Goal: Find specific page/section: Find specific page/section

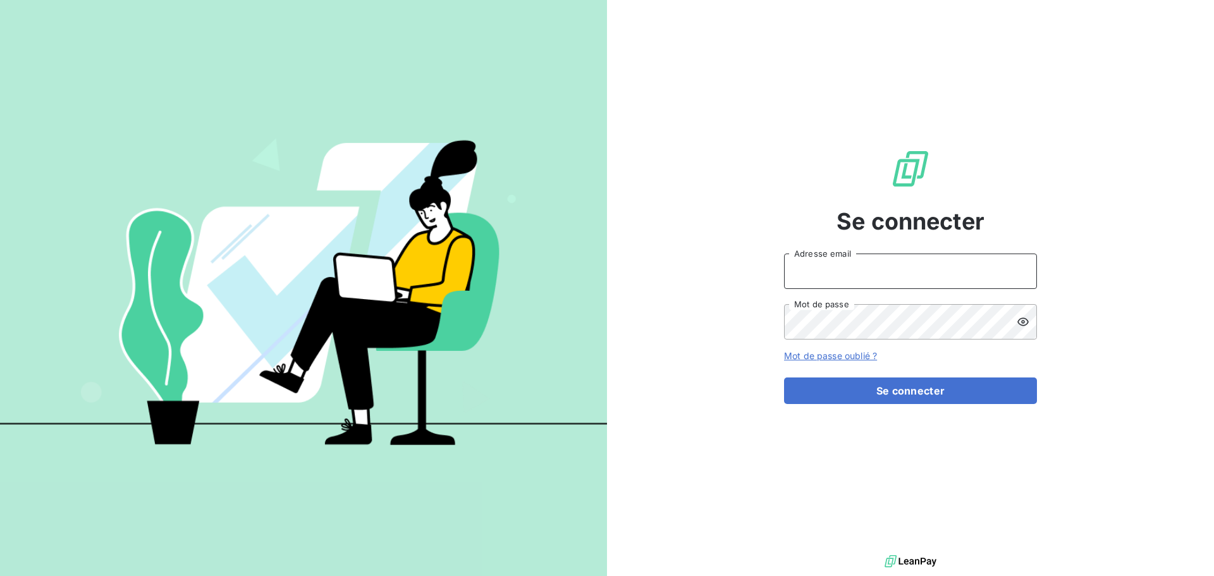
type input "[EMAIL_ADDRESS][DOMAIN_NAME]"
click at [894, 415] on div "Se connecter [EMAIL_ADDRESS][DOMAIN_NAME] Adresse email Mot de passe Mot de pas…" at bounding box center [910, 276] width 253 height 552
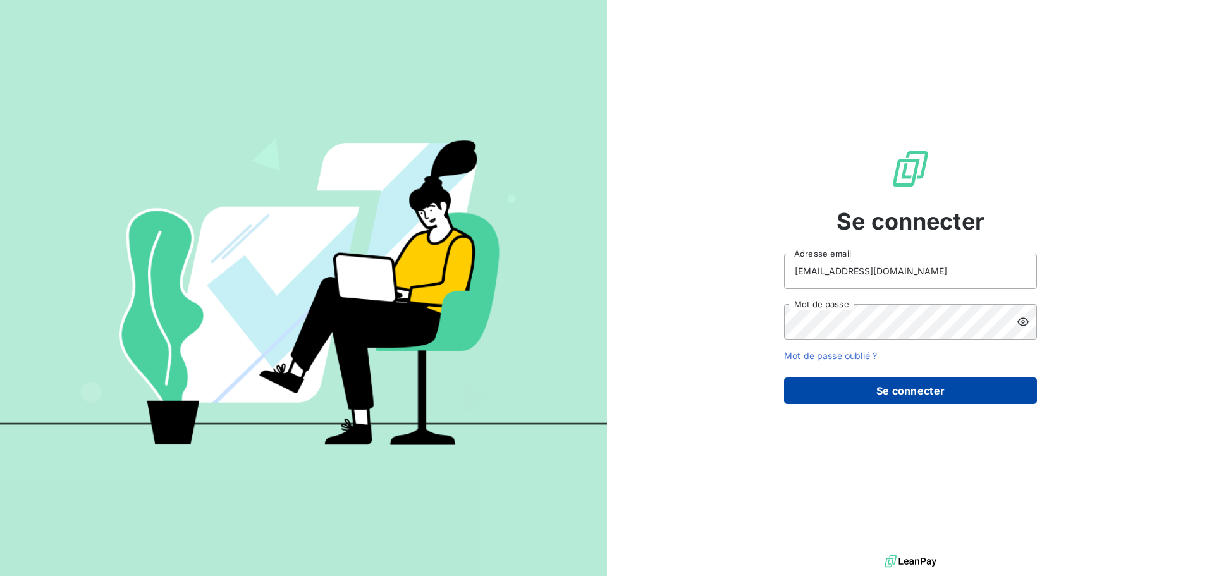
click at [841, 394] on button "Se connecter" at bounding box center [910, 391] width 253 height 27
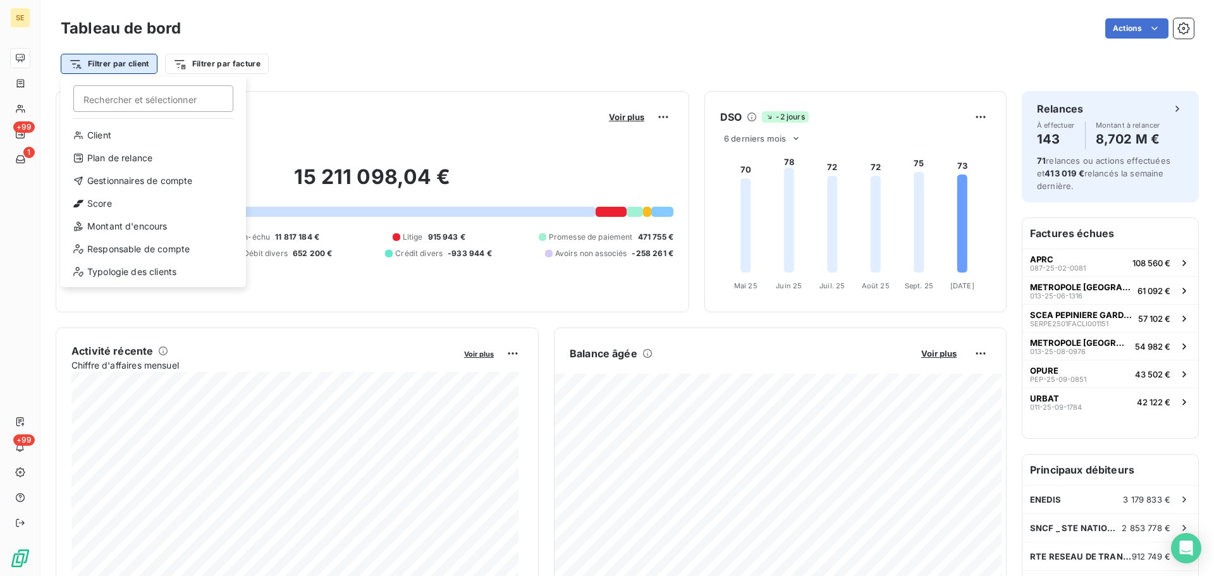
click at [109, 66] on html "SE +99 1 +99 Tableau de bord Actions Filtrer par client Rechercher et sélection…" at bounding box center [607, 288] width 1214 height 576
type input "41CORBETT"
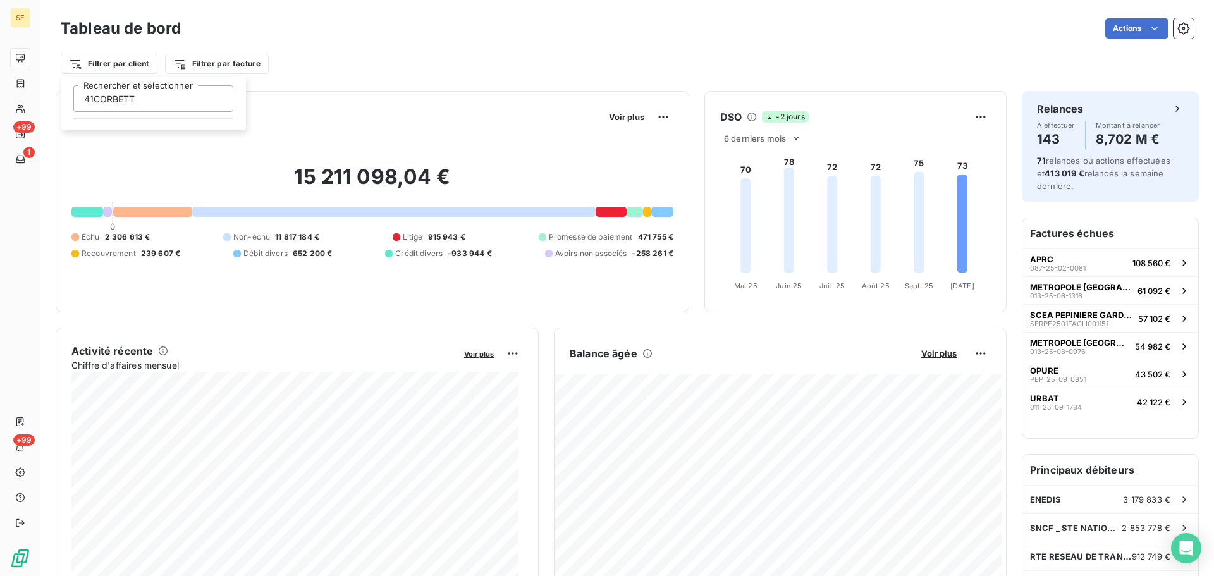
click at [18, 45] on html "SE +99 1 +99 Tableau de bord Actions Filtrer par client 41CORBETT Rechercher et…" at bounding box center [607, 288] width 1214 height 576
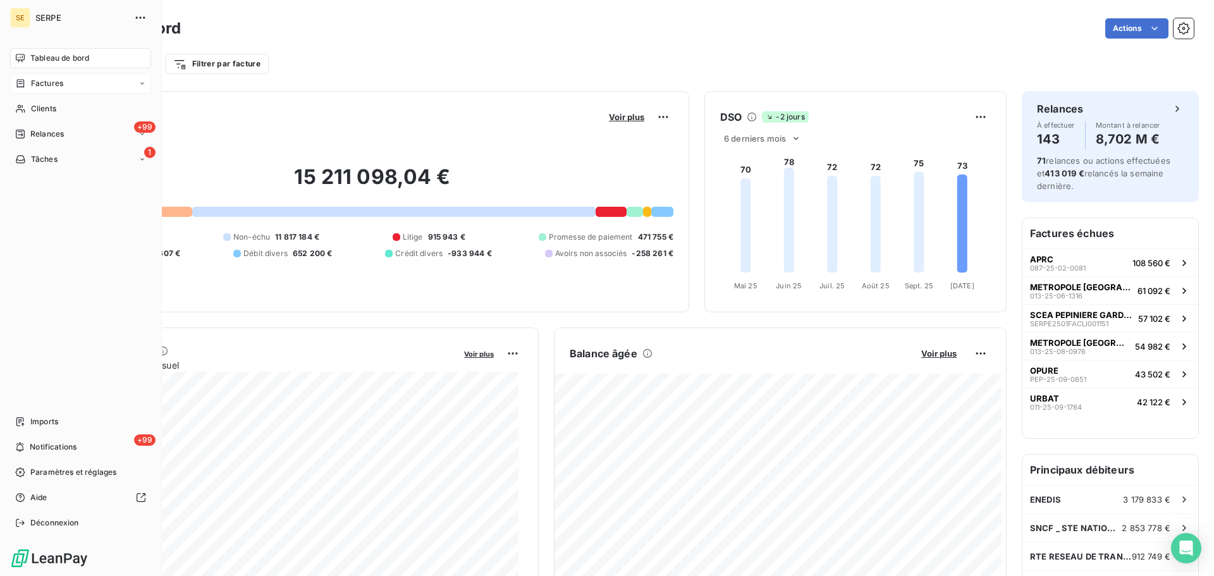
click at [48, 83] on span "Factures" at bounding box center [47, 83] width 32 height 11
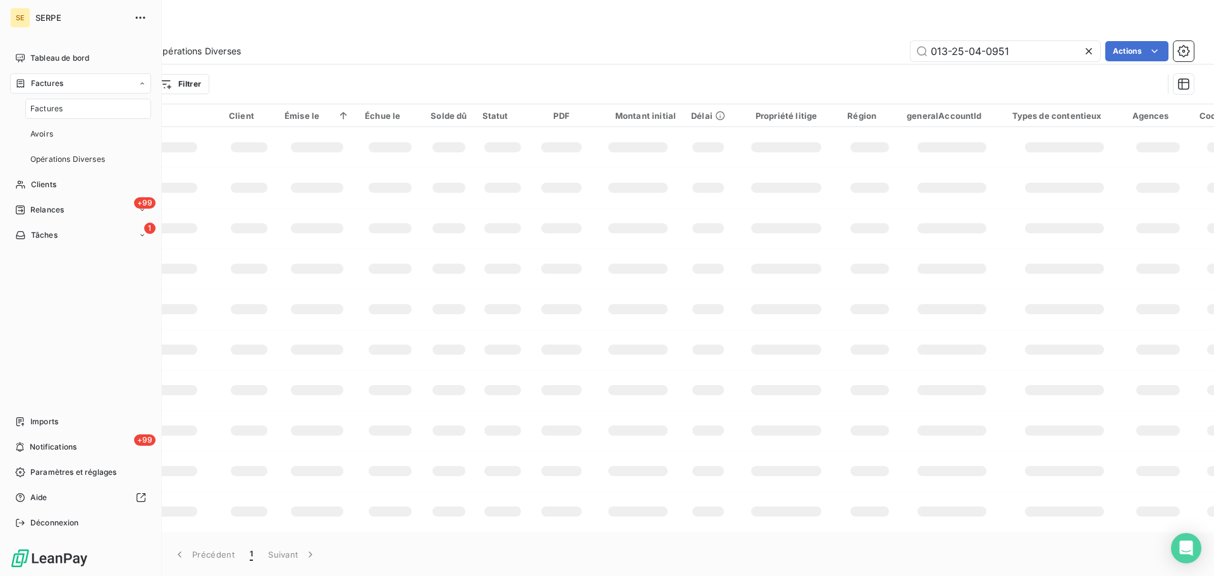
click at [64, 116] on div "Factures" at bounding box center [88, 109] width 126 height 20
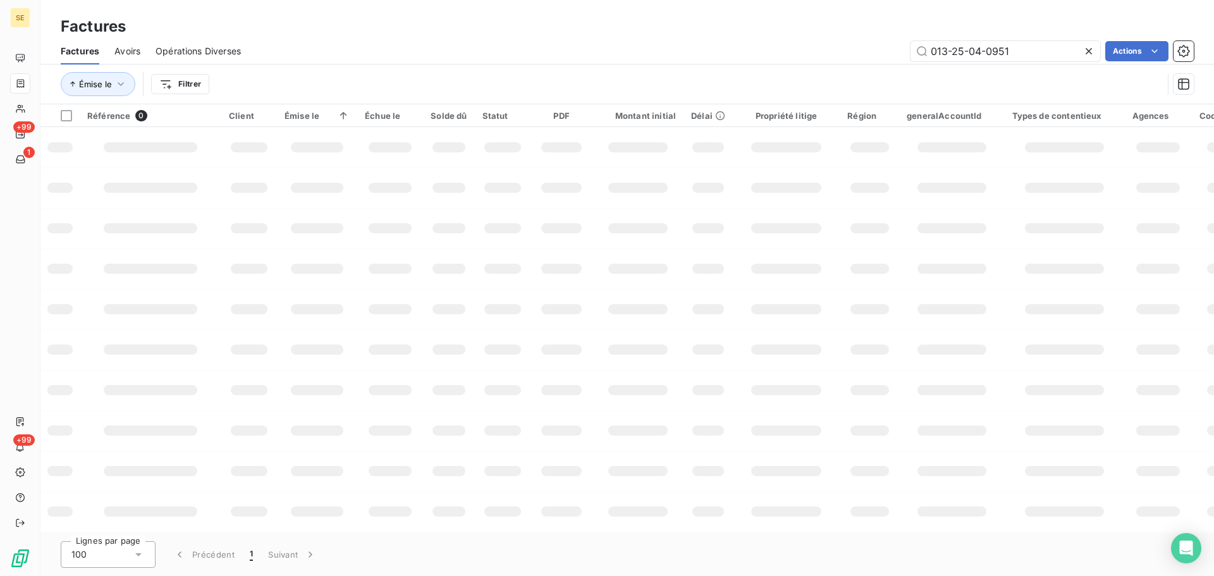
click at [1093, 51] on icon at bounding box center [1089, 51] width 13 height 13
click at [170, 82] on html "SE +99 1 +99 Factures Factures Avoirs Opérations Diverses Actions Émise le Filt…" at bounding box center [607, 288] width 1214 height 576
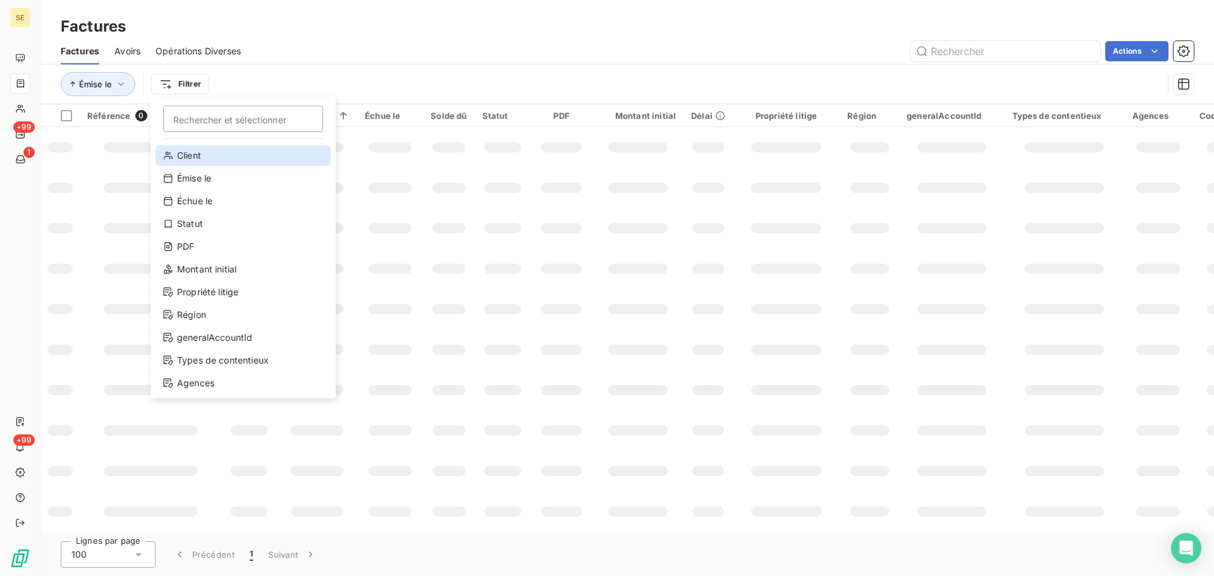
click at [194, 156] on div "Client" at bounding box center [243, 155] width 175 height 20
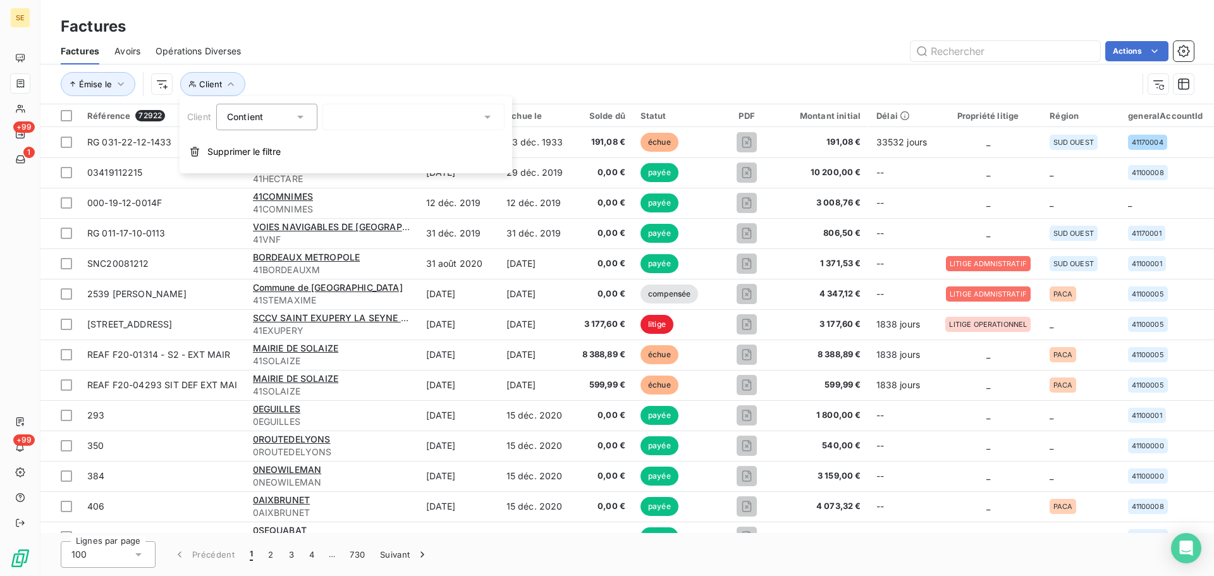
click at [382, 116] on div at bounding box center [414, 117] width 182 height 27
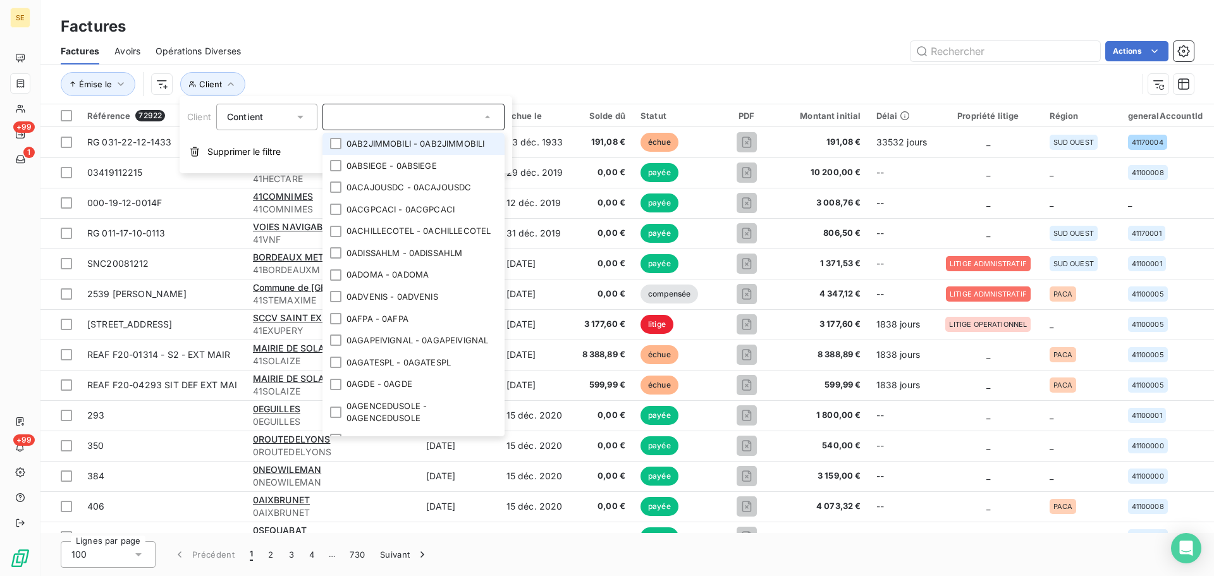
paste input "41CORBETT"
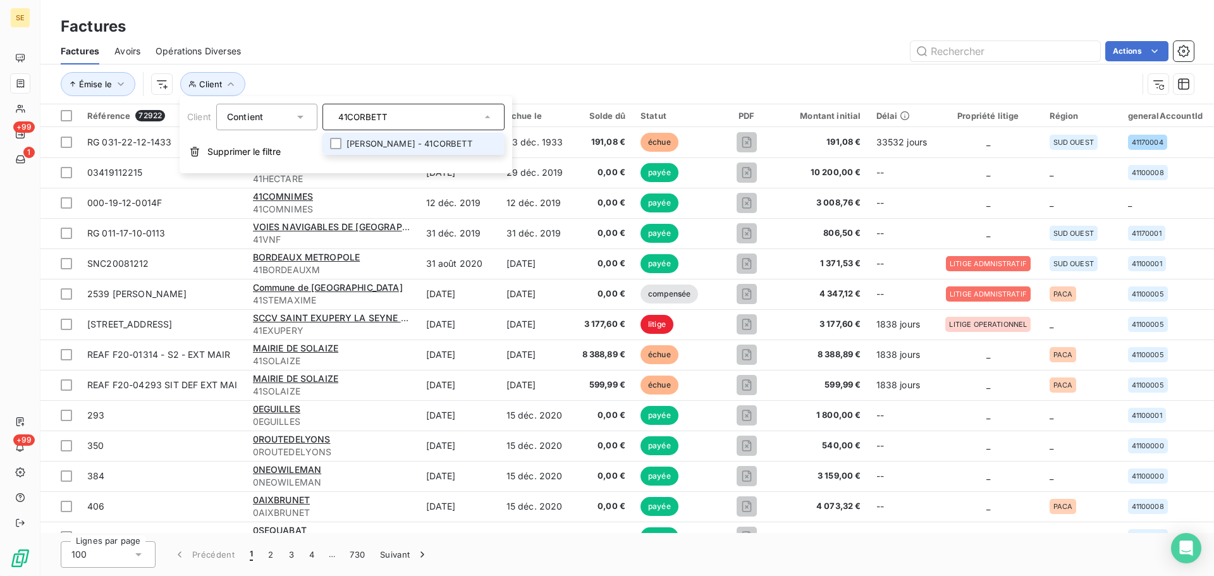
type input "41CORBETT"
click at [362, 144] on li "[PERSON_NAME] - 41CORBETT" at bounding box center [414, 144] width 182 height 22
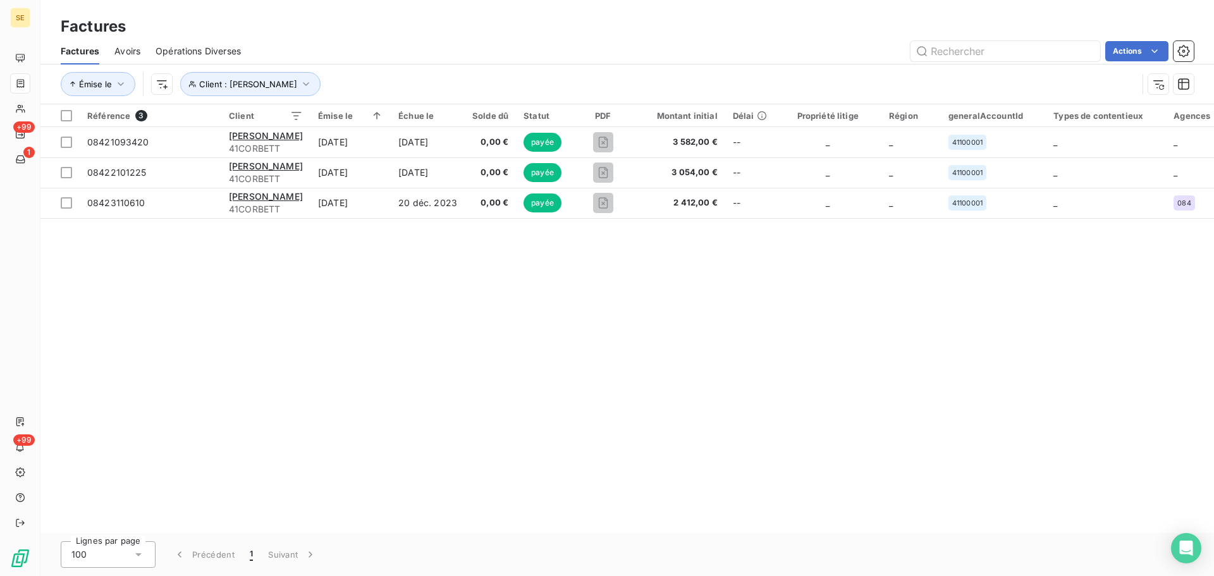
click at [228, 288] on div "Référence 3 Client Émise le Échue le Solde dû Statut PDF Montant initial Délai …" at bounding box center [627, 318] width 1174 height 429
